Goal: Task Accomplishment & Management: Manage account settings

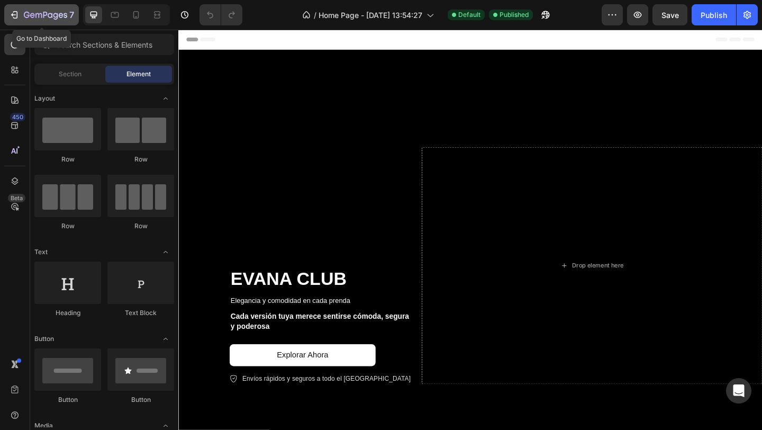
click at [17, 16] on icon "button" at bounding box center [15, 14] width 5 height 7
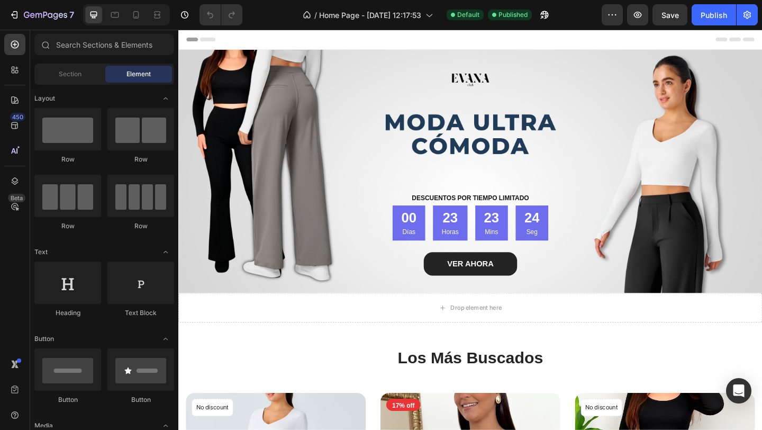
click at [409, 43] on div "Header" at bounding box center [496, 40] width 618 height 21
click at [209, 44] on span "Header" at bounding box center [210, 40] width 23 height 11
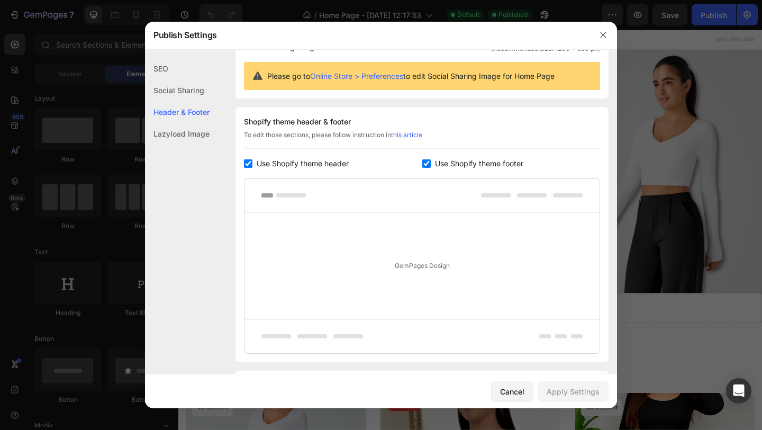
scroll to position [143, 0]
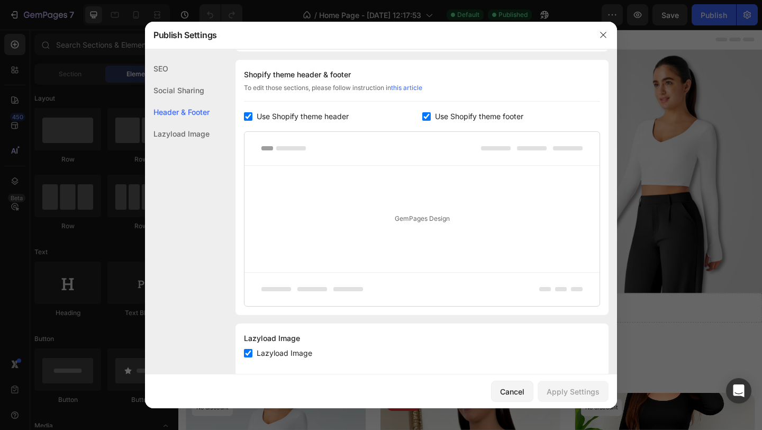
click at [286, 118] on span "Use Shopify theme header" at bounding box center [303, 116] width 92 height 13
checkbox input "false"
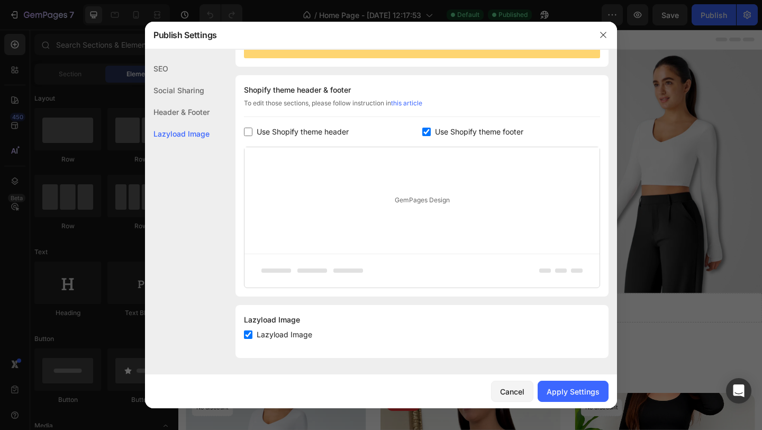
click at [456, 136] on span "Use Shopify theme footer" at bounding box center [479, 131] width 88 height 13
checkbox input "false"
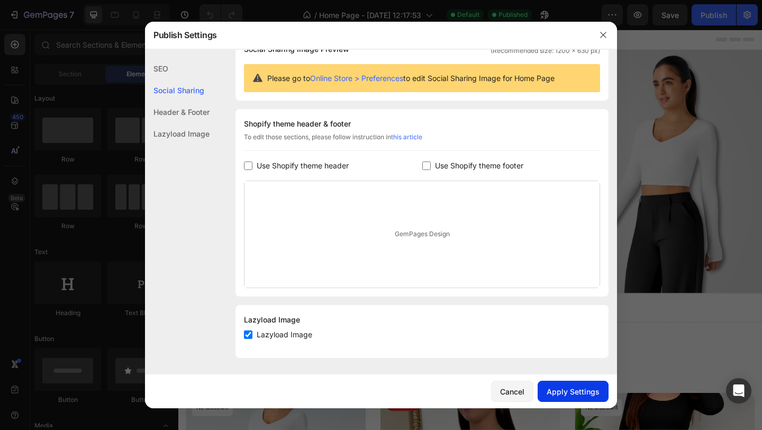
click at [554, 397] on div "Apply Settings" at bounding box center [573, 391] width 53 height 11
click at [601, 30] on button "button" at bounding box center [603, 34] width 17 height 17
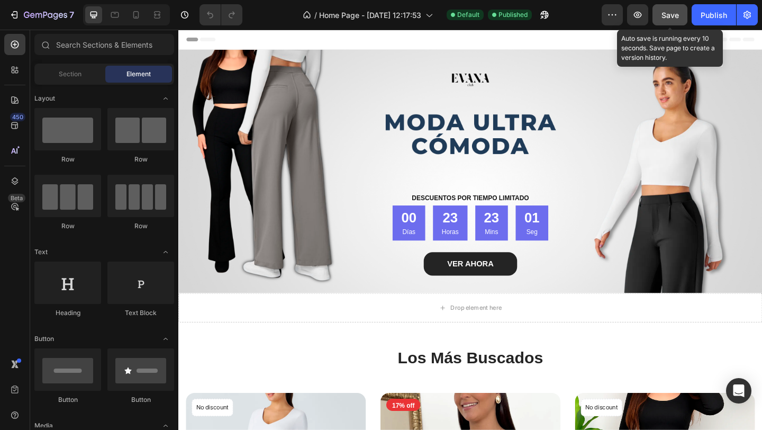
click at [668, 11] on span "Save" at bounding box center [670, 15] width 17 height 9
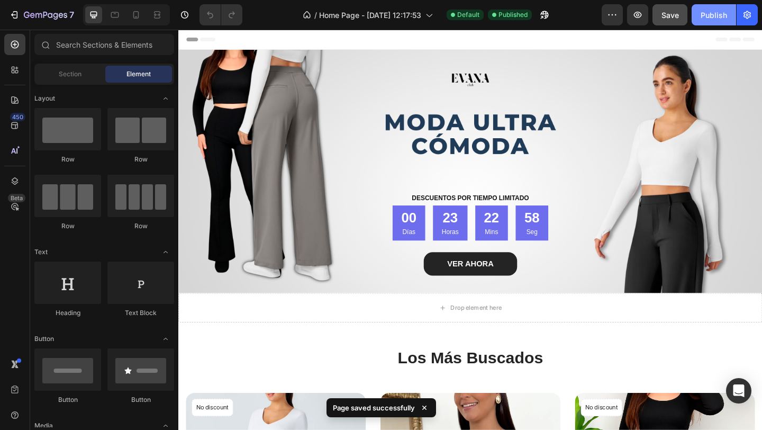
click at [701, 19] on div "Publish" at bounding box center [714, 15] width 26 height 11
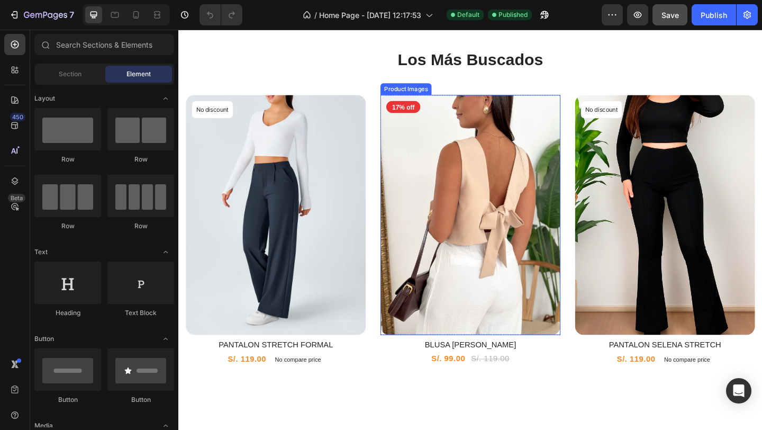
scroll to position [302, 0]
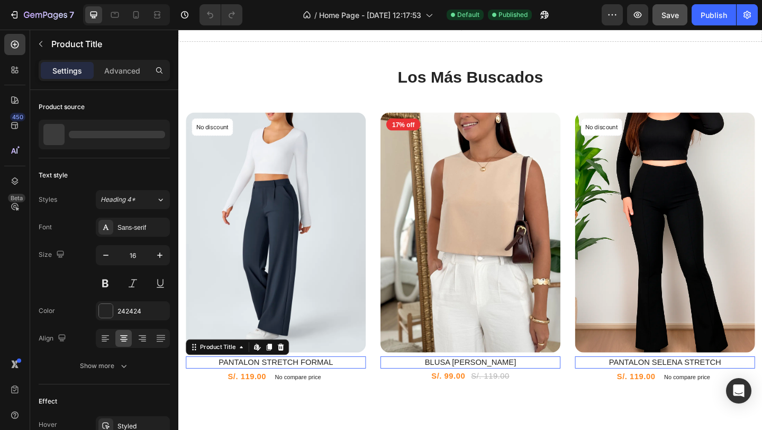
click at [313, 385] on h2 "PANTALON STRETCH FORMAL" at bounding box center [284, 391] width 196 height 13
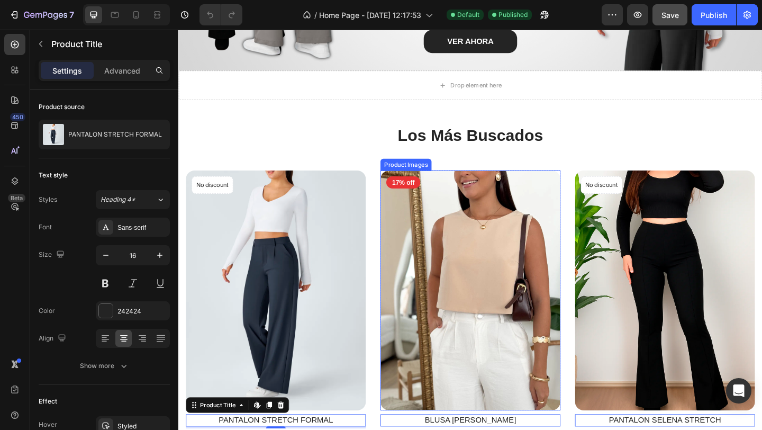
scroll to position [245, 0]
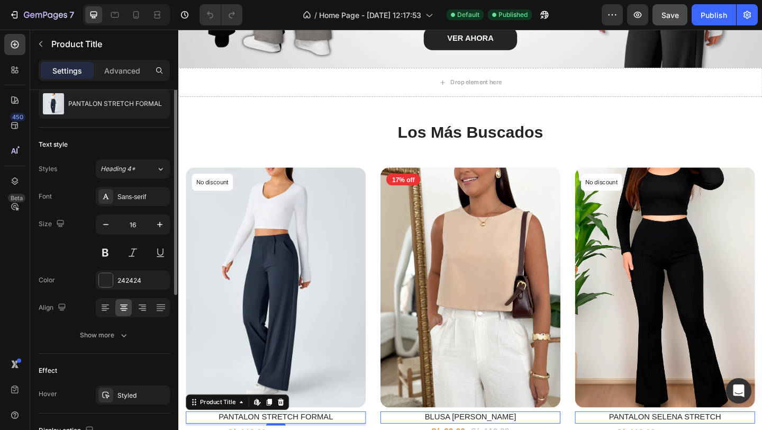
scroll to position [0, 0]
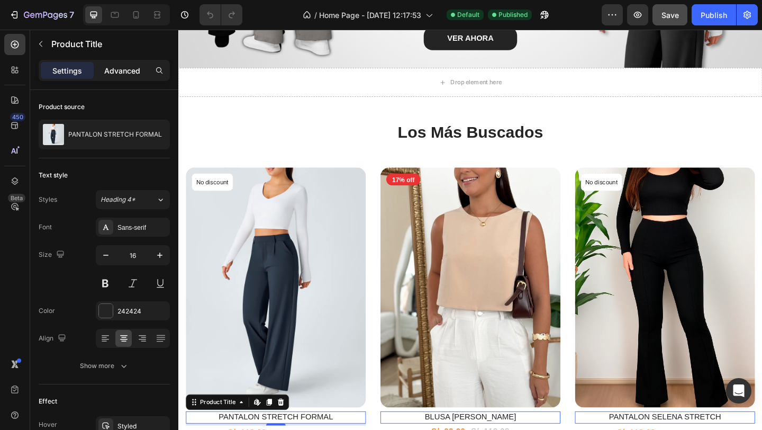
click at [124, 74] on p "Advanced" at bounding box center [122, 70] width 36 height 11
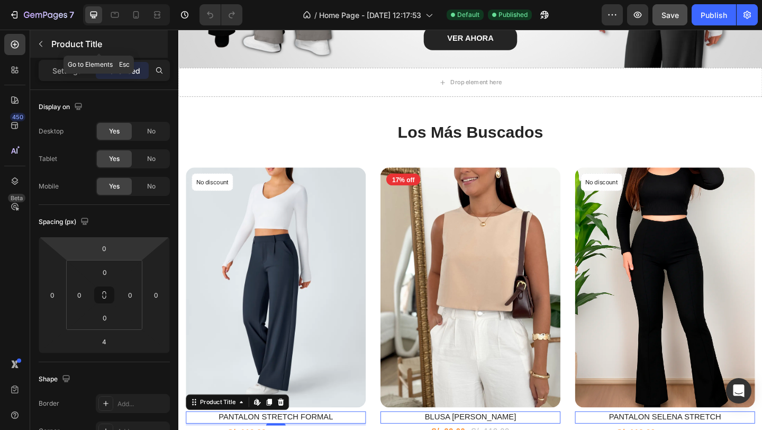
click at [42, 47] on icon "button" at bounding box center [41, 44] width 8 height 8
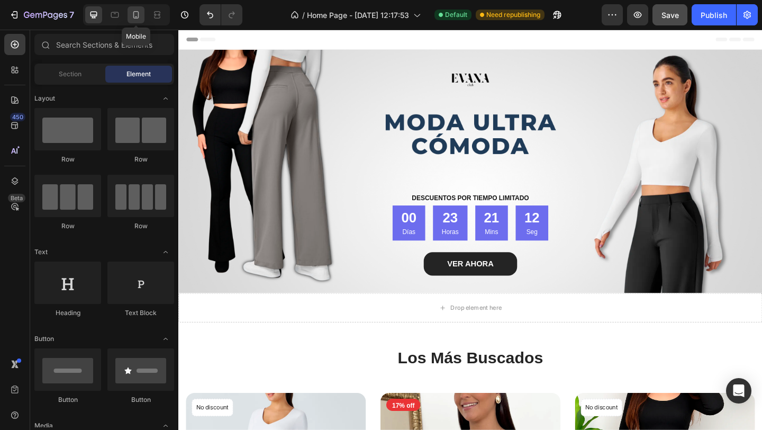
click at [136, 17] on icon at bounding box center [136, 15] width 11 height 11
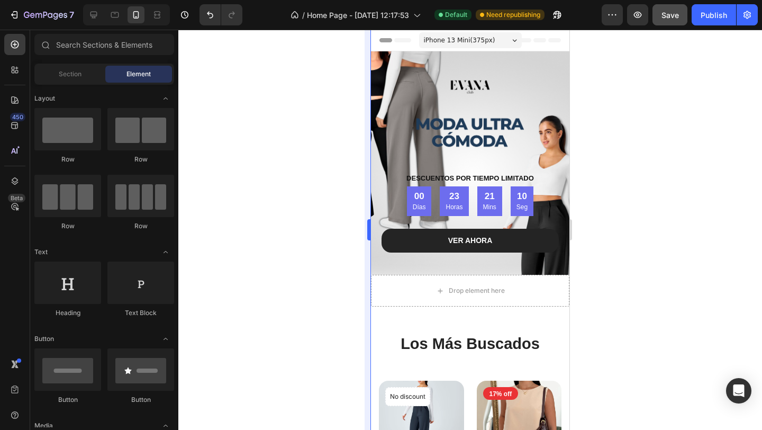
click at [361, 121] on div at bounding box center [470, 230] width 584 height 400
click at [491, 32] on div "iPhone 13 Mini ( 375 px)" at bounding box center [470, 40] width 103 height 16
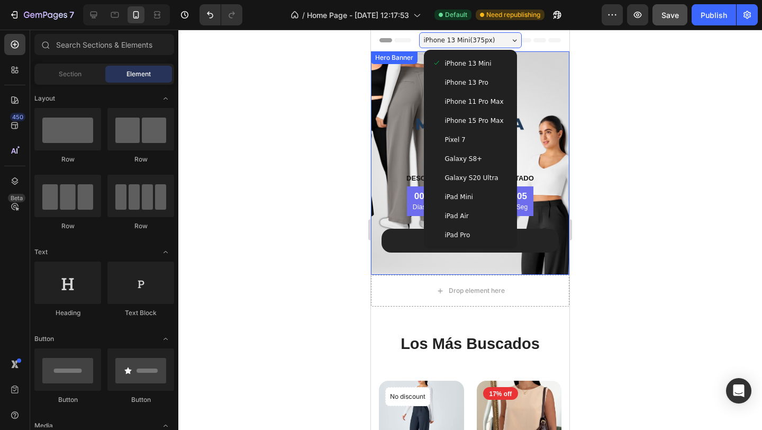
click at [341, 71] on div at bounding box center [470, 230] width 584 height 400
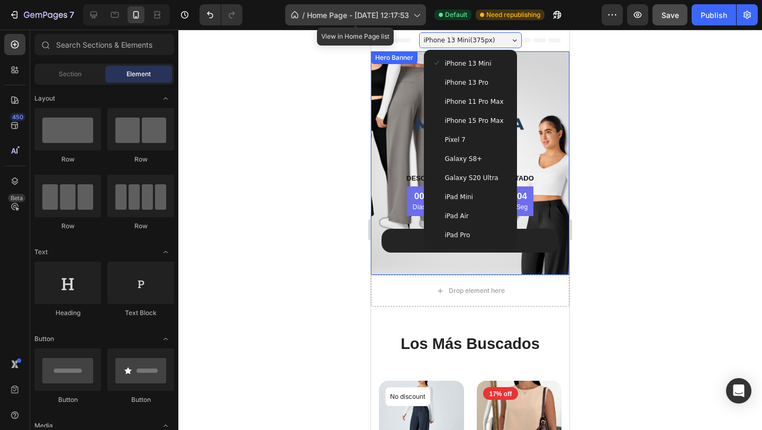
click at [375, 8] on div "/ Home Page - Jul 28, 12:17:53" at bounding box center [355, 14] width 141 height 21
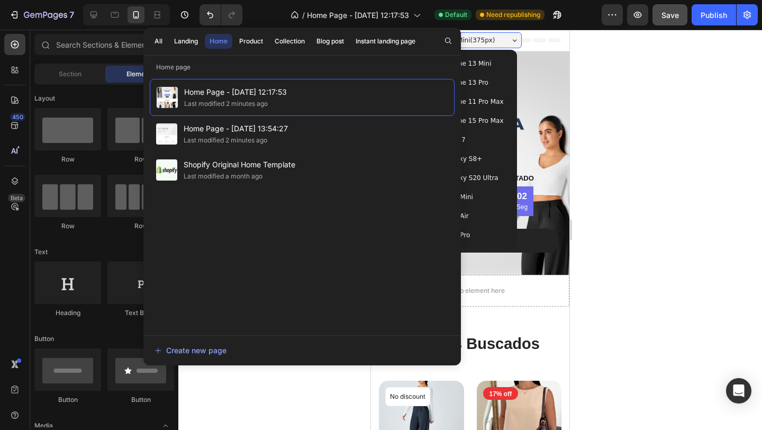
click at [734, 137] on div at bounding box center [470, 230] width 584 height 400
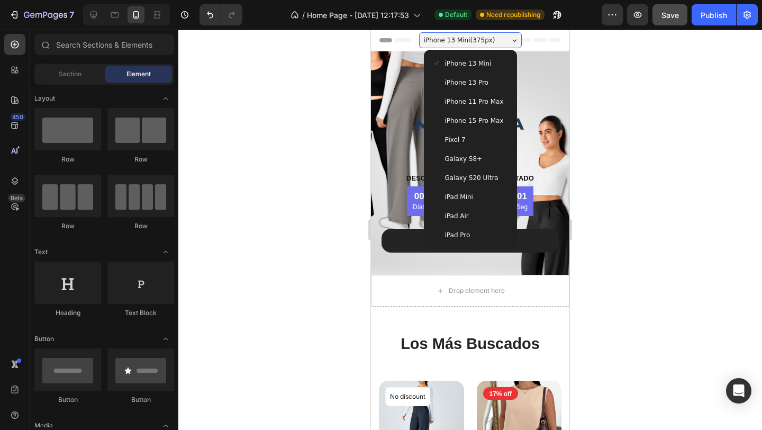
click at [673, 111] on div at bounding box center [470, 230] width 584 height 400
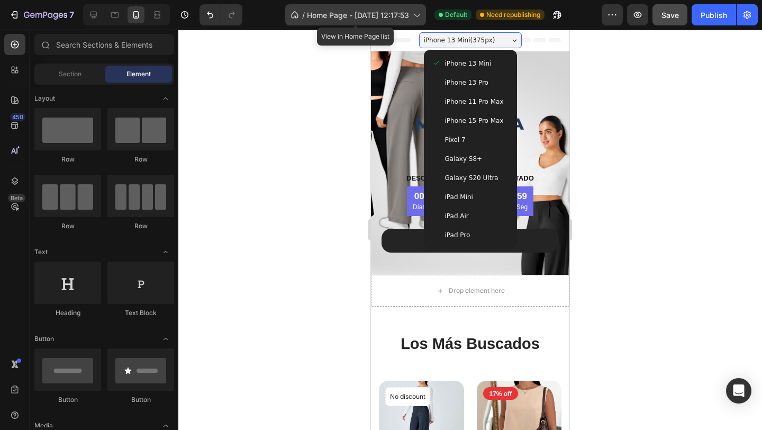
click at [292, 14] on icon at bounding box center [295, 15] width 11 height 11
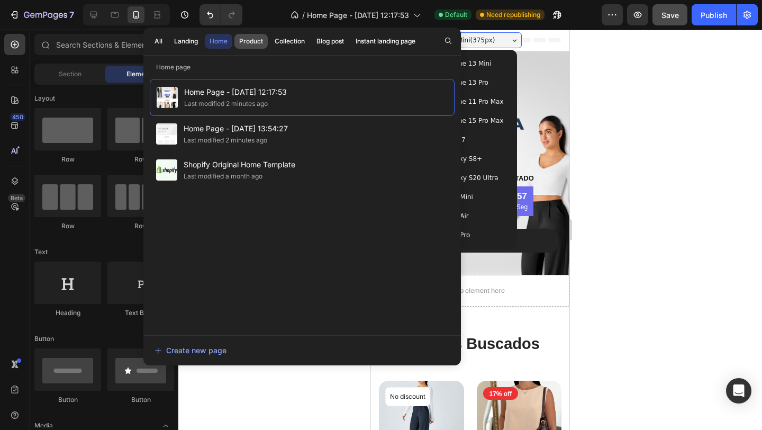
click at [270, 34] on button "Product" at bounding box center [290, 41] width 40 height 15
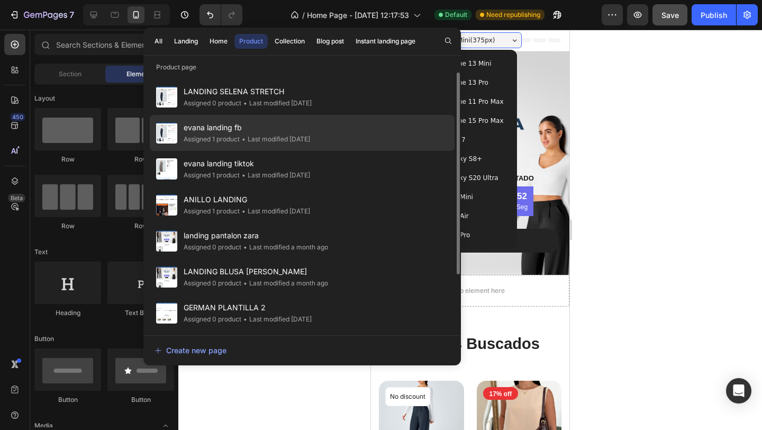
click at [256, 136] on div "• Last modified 15 days ago" at bounding box center [275, 139] width 70 height 11
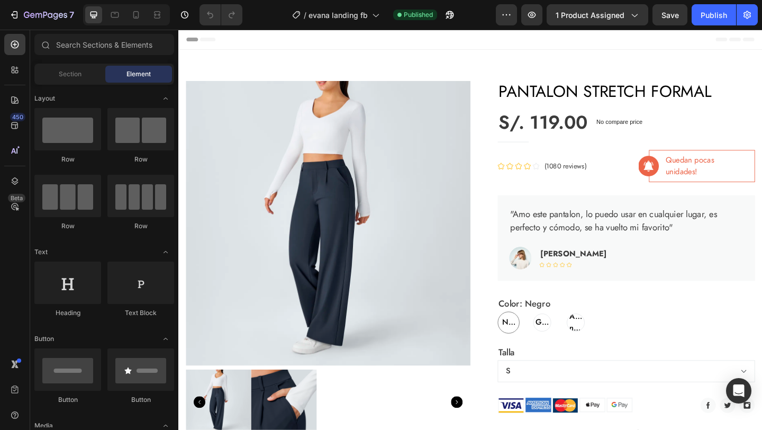
radio input "false"
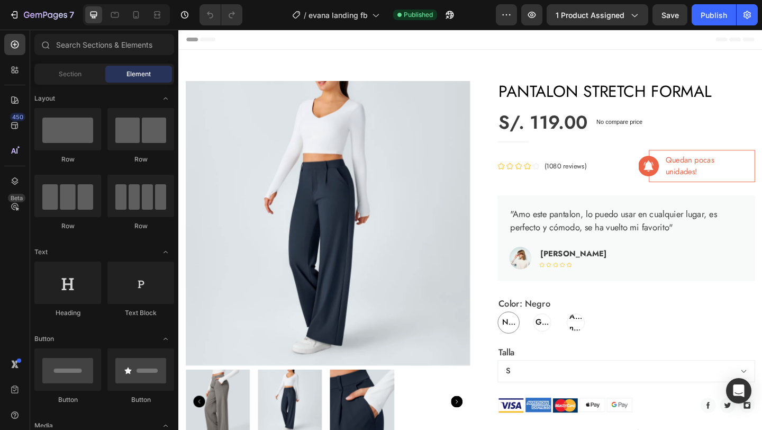
click at [211, 41] on span "Header" at bounding box center [210, 40] width 23 height 11
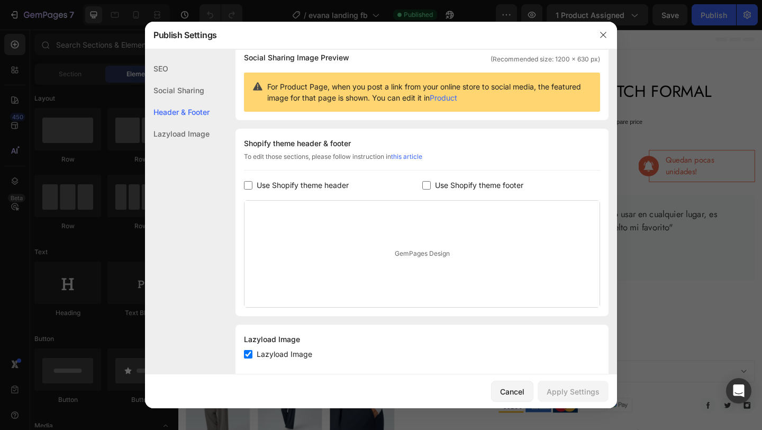
scroll to position [105, 0]
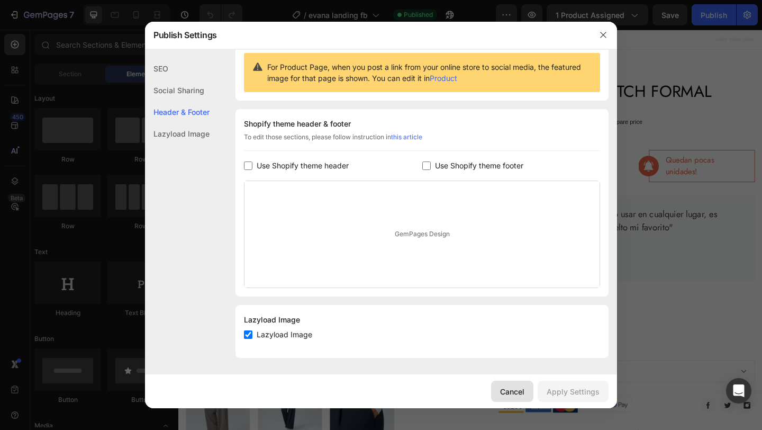
click at [517, 389] on div "Cancel" at bounding box center [512, 391] width 24 height 11
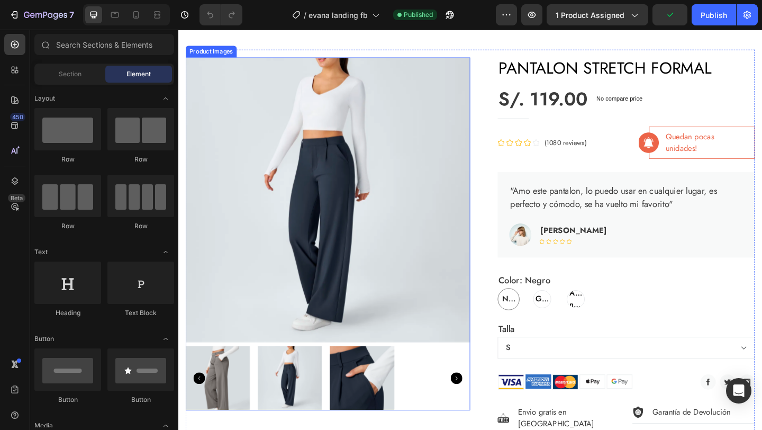
scroll to position [0, 0]
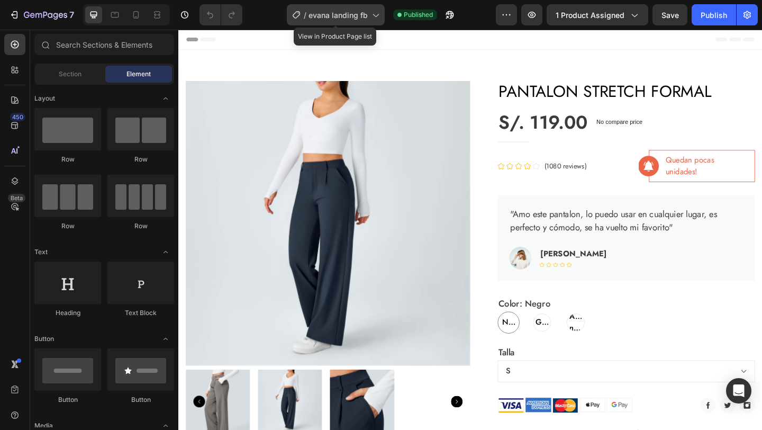
click at [345, 17] on span "evana landing fb" at bounding box center [338, 15] width 59 height 11
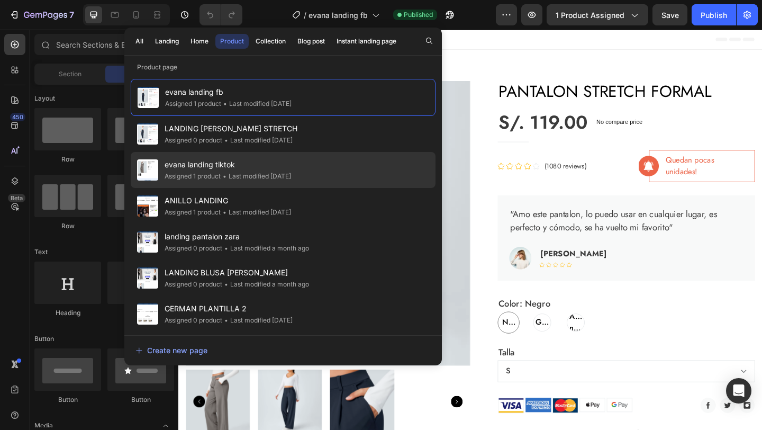
click at [279, 166] on span "evana landing tiktok" at bounding box center [228, 164] width 127 height 13
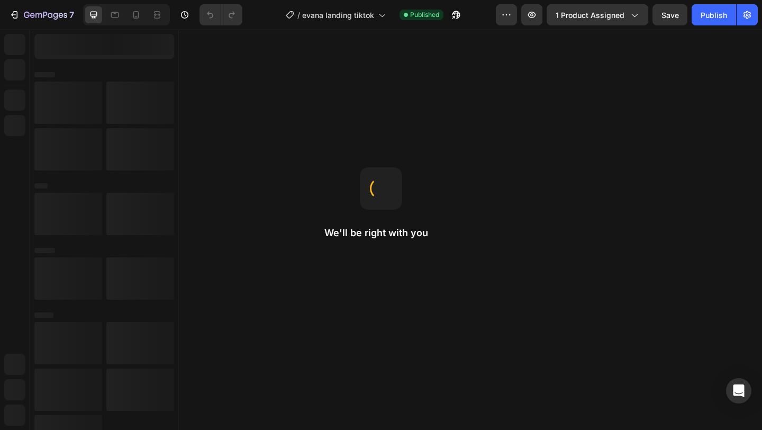
radio input "false"
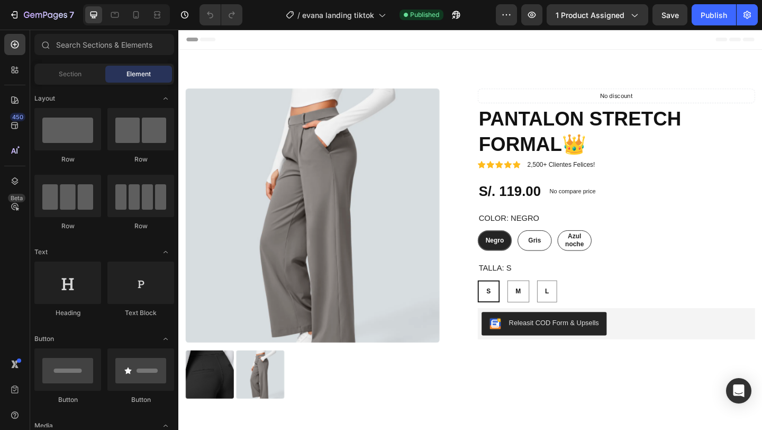
click at [213, 42] on span "Header" at bounding box center [210, 40] width 23 height 11
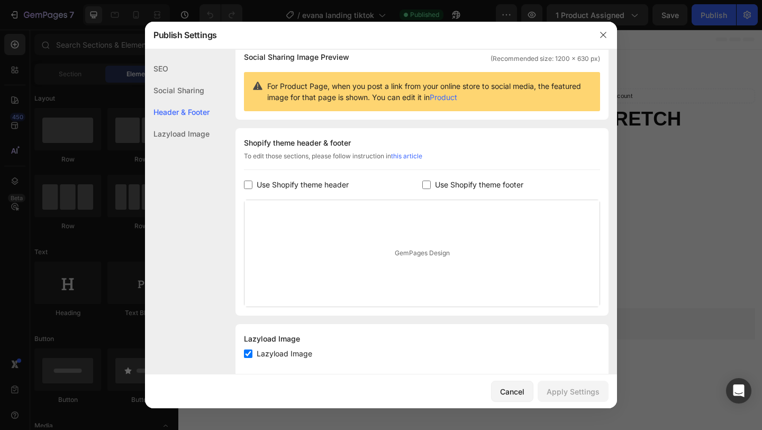
scroll to position [105, 0]
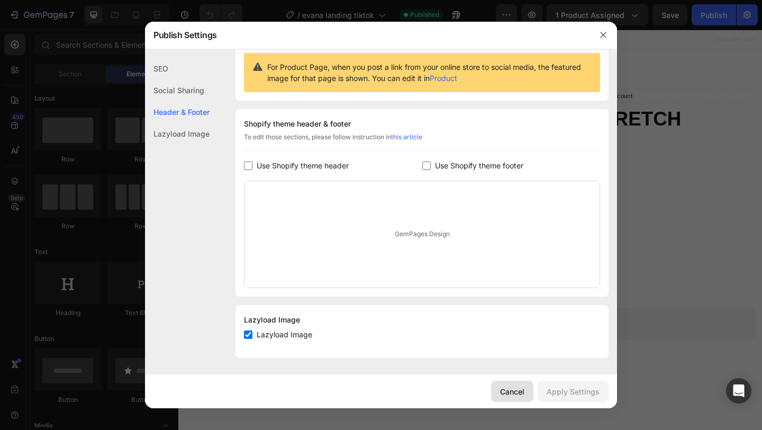
click at [503, 397] on div "Cancel" at bounding box center [512, 391] width 24 height 11
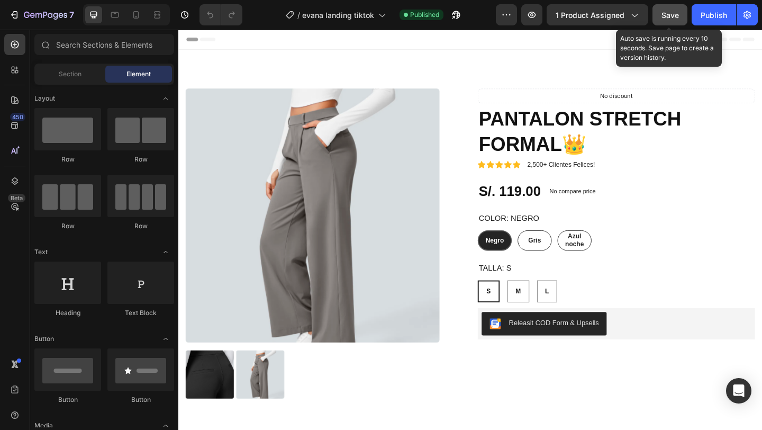
click at [662, 12] on span "Save" at bounding box center [670, 15] width 17 height 9
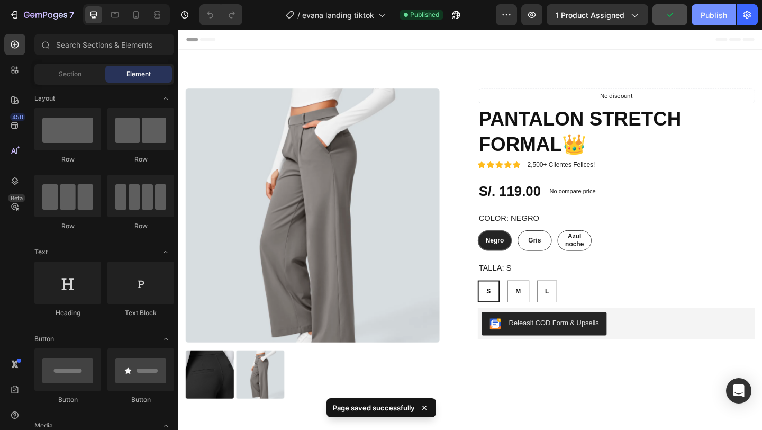
click at [706, 16] on div "Publish" at bounding box center [714, 15] width 26 height 11
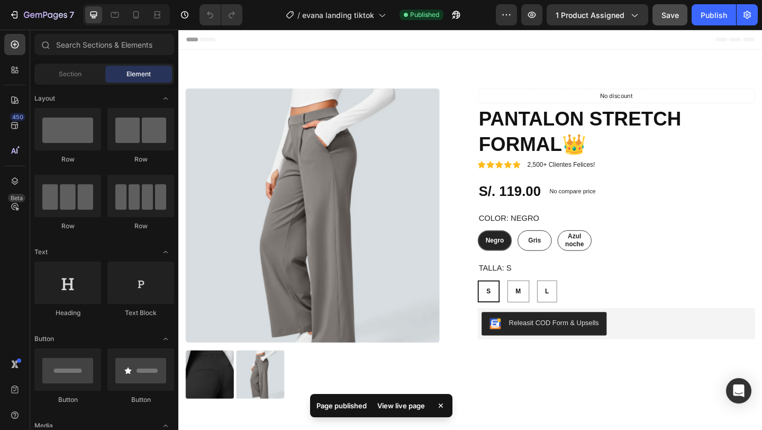
click at [545, 45] on div "Header" at bounding box center [496, 40] width 618 height 21
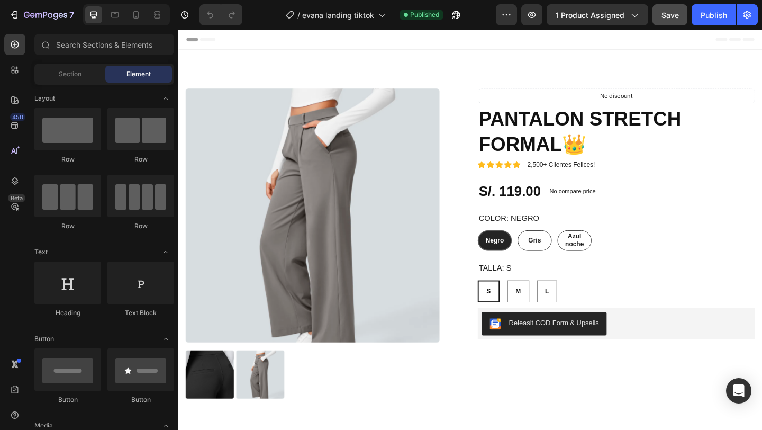
click at [210, 41] on span "Header" at bounding box center [210, 40] width 23 height 11
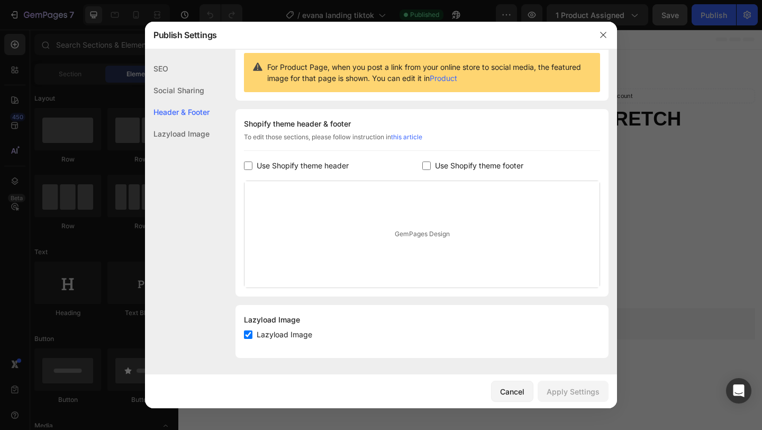
click at [275, 334] on span "Lazyload Image" at bounding box center [285, 334] width 56 height 13
checkbox input "false"
click at [575, 396] on div "Apply Settings" at bounding box center [573, 391] width 53 height 11
drag, startPoint x: 601, startPoint y: 34, endPoint x: 471, endPoint y: 4, distance: 133.7
click at [601, 34] on icon "button" at bounding box center [603, 35] width 8 height 8
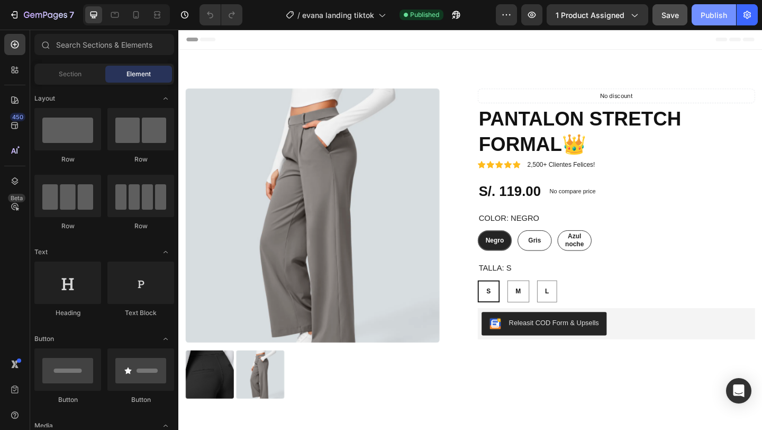
click at [706, 15] on div "Publish" at bounding box center [714, 15] width 26 height 11
click at [210, 41] on span "Header" at bounding box center [210, 40] width 23 height 11
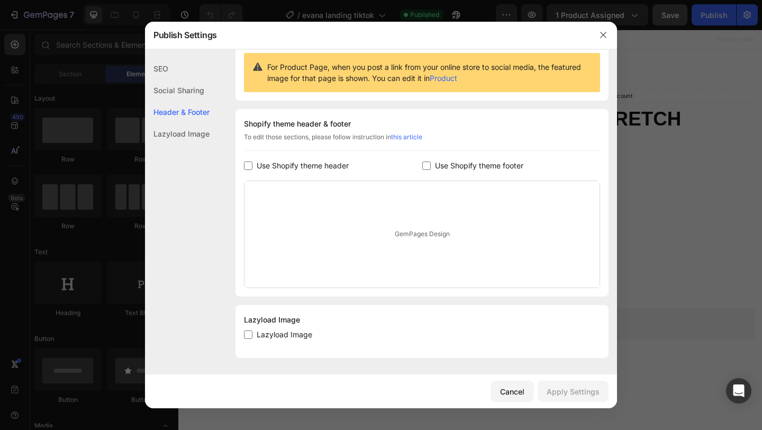
click at [284, 330] on span "Lazyload Image" at bounding box center [285, 334] width 56 height 13
click at [282, 335] on span "Lazyload Image" at bounding box center [285, 334] width 56 height 13
checkbox input "true"
click at [587, 388] on div "Apply Settings" at bounding box center [573, 391] width 53 height 11
click at [602, 29] on button "button" at bounding box center [603, 34] width 17 height 17
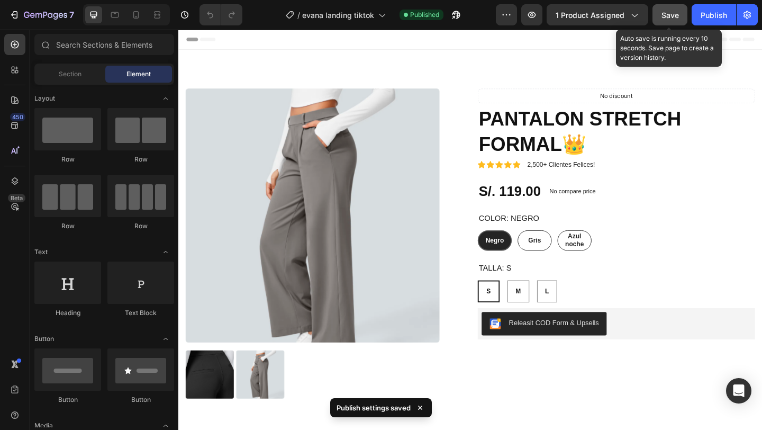
click at [669, 21] on button "Save" at bounding box center [670, 14] width 35 height 21
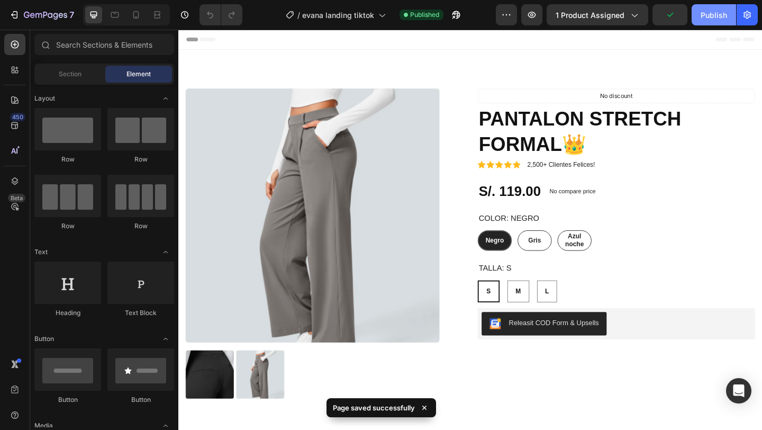
click at [716, 17] on div "Publish" at bounding box center [714, 15] width 26 height 11
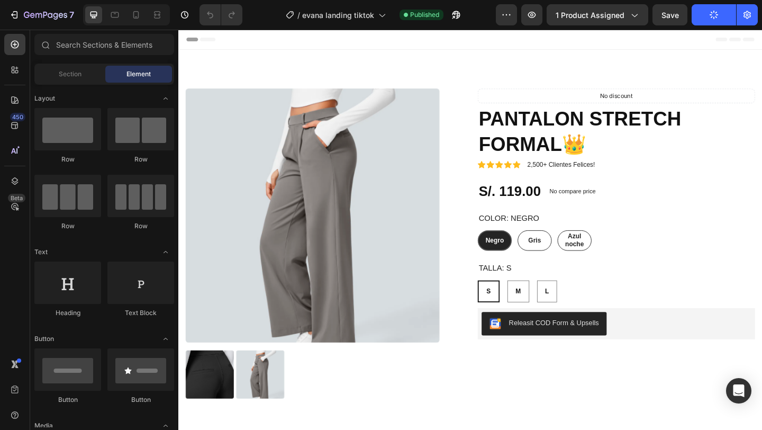
click at [345, 44] on div "Header" at bounding box center [496, 40] width 618 height 21
click at [217, 44] on span "Header" at bounding box center [210, 40] width 23 height 11
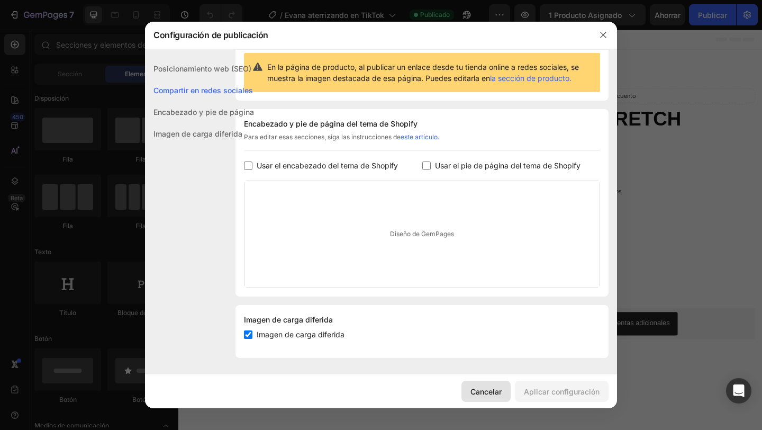
click at [488, 390] on font "Cancelar" at bounding box center [486, 391] width 31 height 9
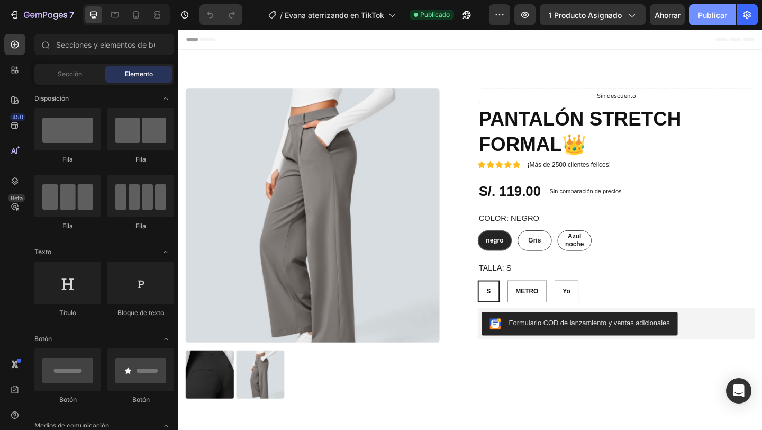
click at [704, 14] on font "Publicar" at bounding box center [712, 15] width 29 height 9
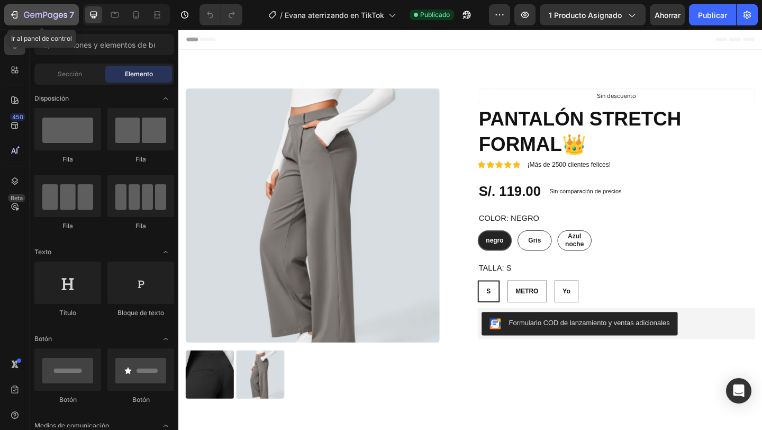
click at [10, 12] on icon "button" at bounding box center [14, 15] width 11 height 11
